Goal: Book appointment/travel/reservation

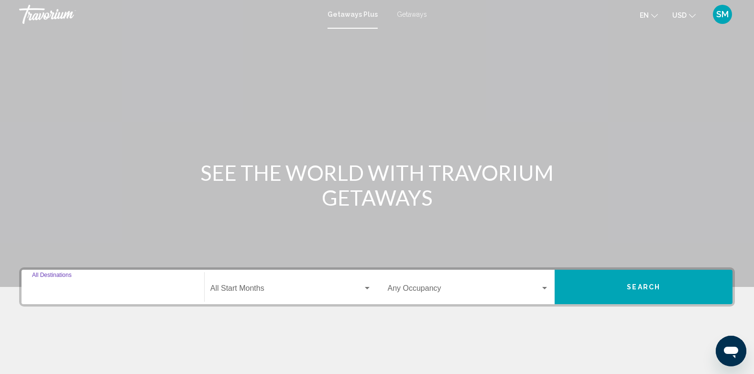
click at [78, 291] on input "Destination All Destinations" at bounding box center [113, 290] width 162 height 9
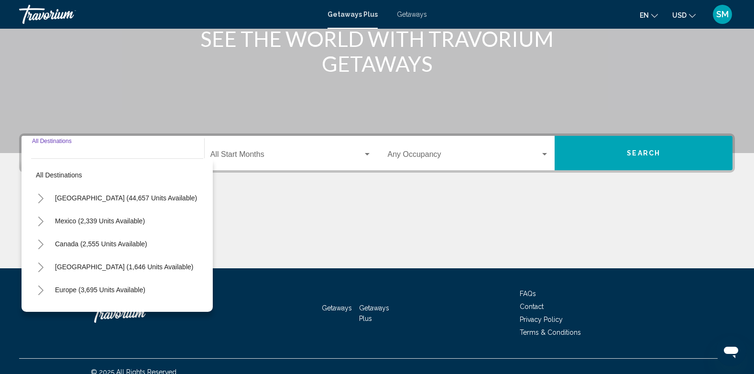
scroll to position [145, 0]
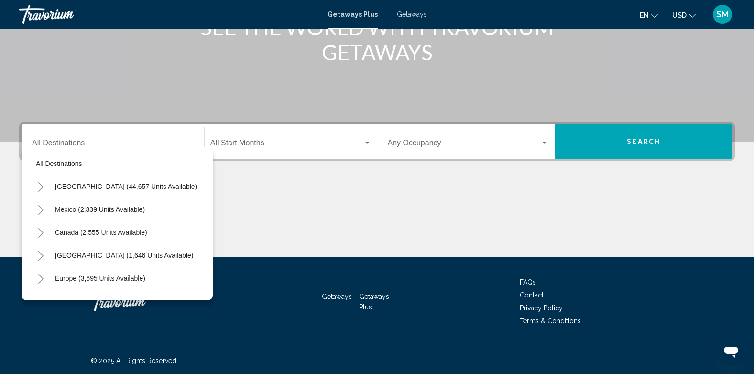
click at [421, 11] on span "Getaways" at bounding box center [412, 15] width 30 height 8
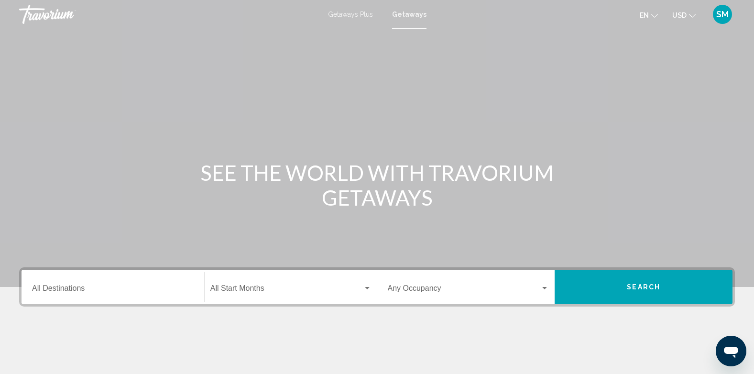
click at [49, 297] on div "Destination All Destinations" at bounding box center [113, 287] width 162 height 30
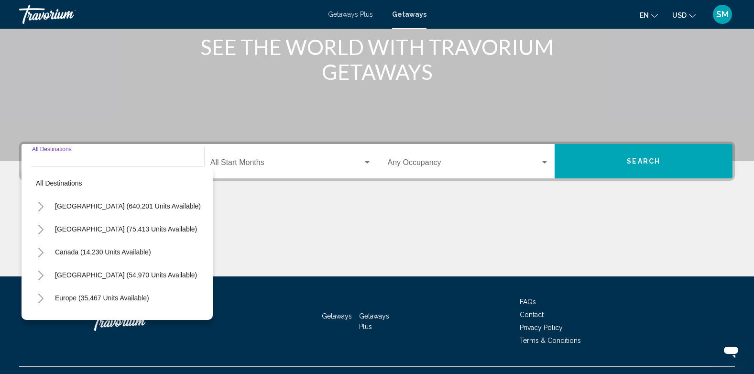
scroll to position [145, 0]
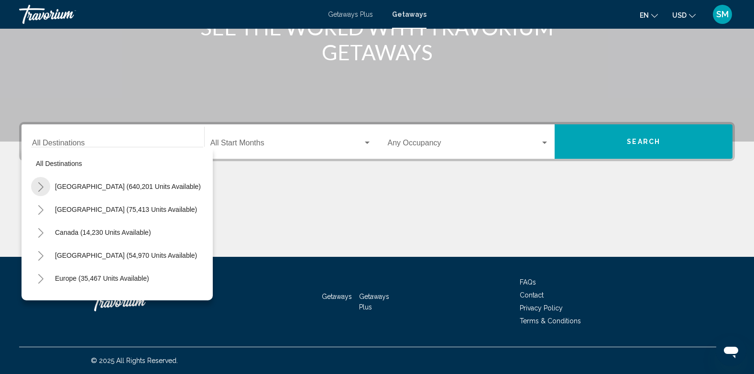
click at [38, 189] on icon "Toggle United States (640,201 units available)" at bounding box center [40, 187] width 7 height 10
click at [55, 254] on button "Toggle California (79,925 units available)" at bounding box center [50, 255] width 19 height 19
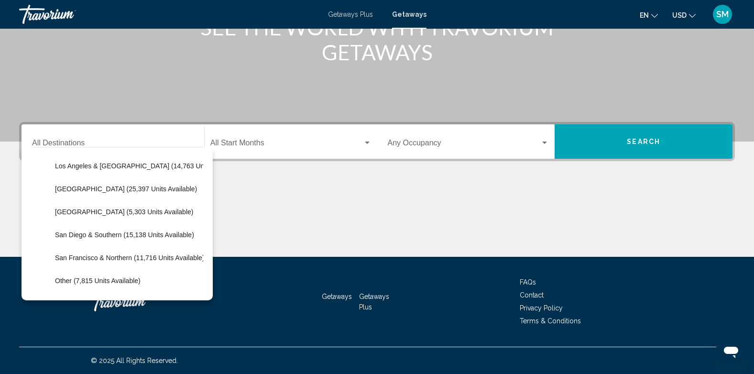
scroll to position [136, 0]
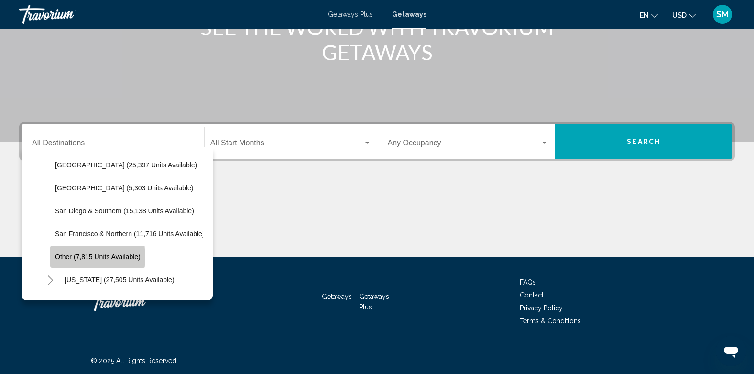
click at [78, 257] on span "Other (7,815 units available)" at bounding box center [98, 257] width 86 height 8
type input "**********"
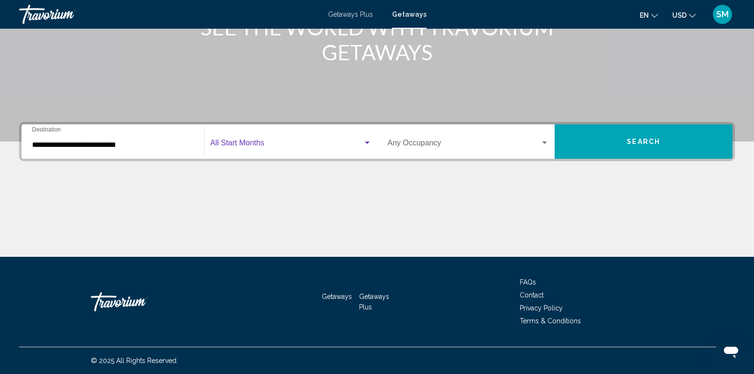
click at [261, 144] on span "Search widget" at bounding box center [286, 144] width 152 height 9
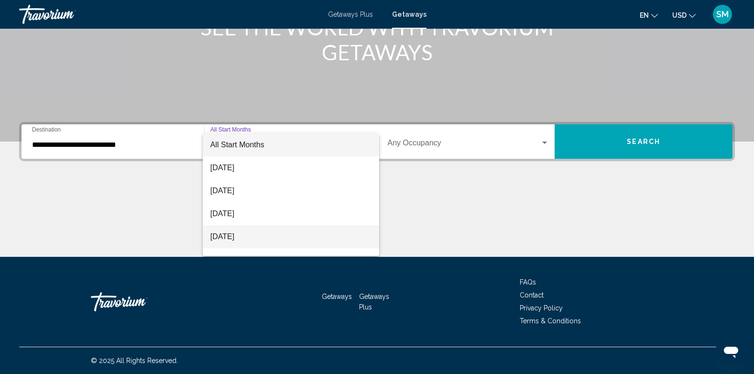
click at [248, 237] on span "[DATE]" at bounding box center [290, 236] width 161 height 23
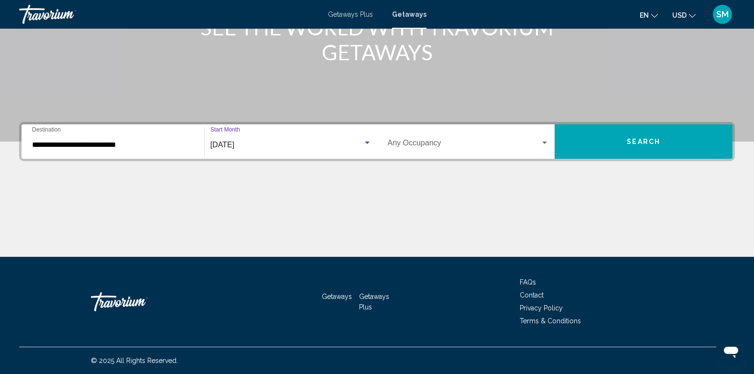
click at [541, 142] on div "Search widget" at bounding box center [544, 143] width 9 height 8
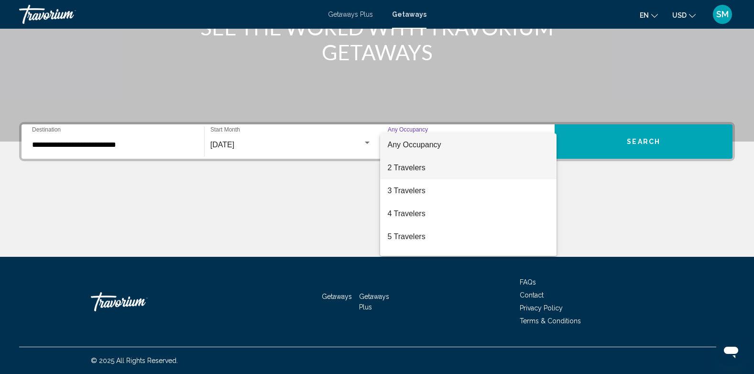
click at [429, 168] on span "2 Travelers" at bounding box center [469, 167] width 162 height 23
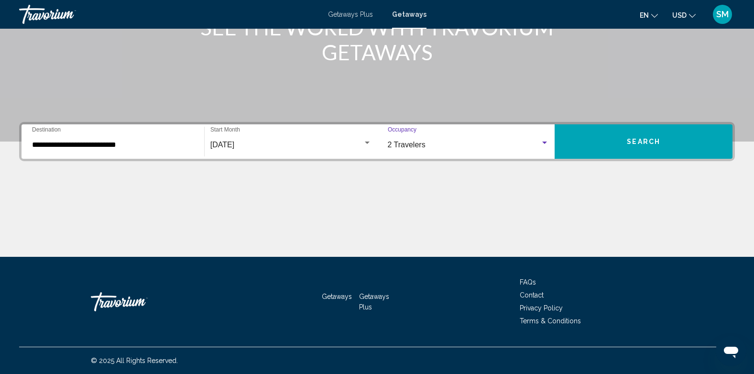
click at [630, 142] on span "Search" at bounding box center [642, 142] width 33 height 8
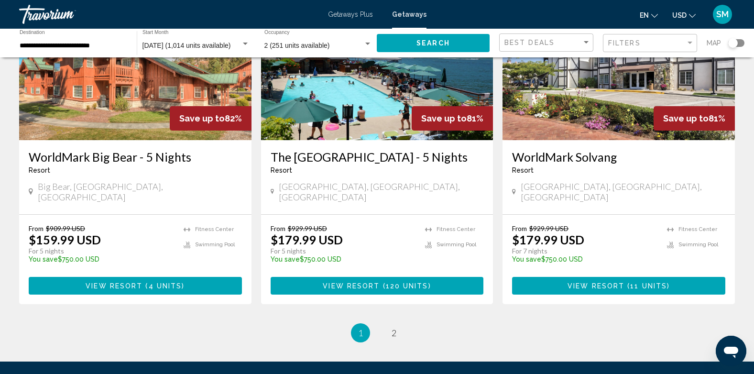
scroll to position [1213, 0]
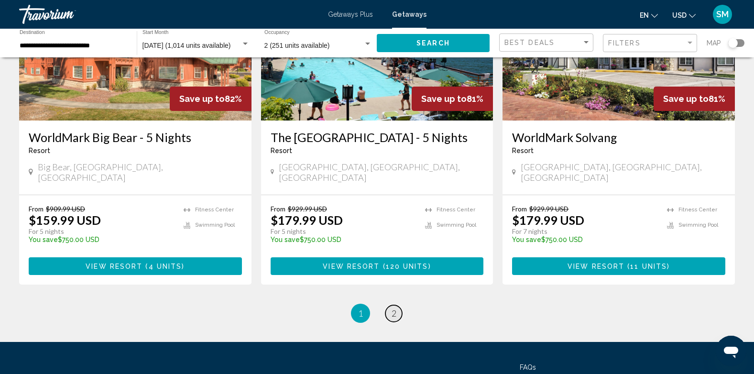
click at [393, 308] on span "2" at bounding box center [393, 313] width 5 height 11
